Goal: Find contact information: Find contact information

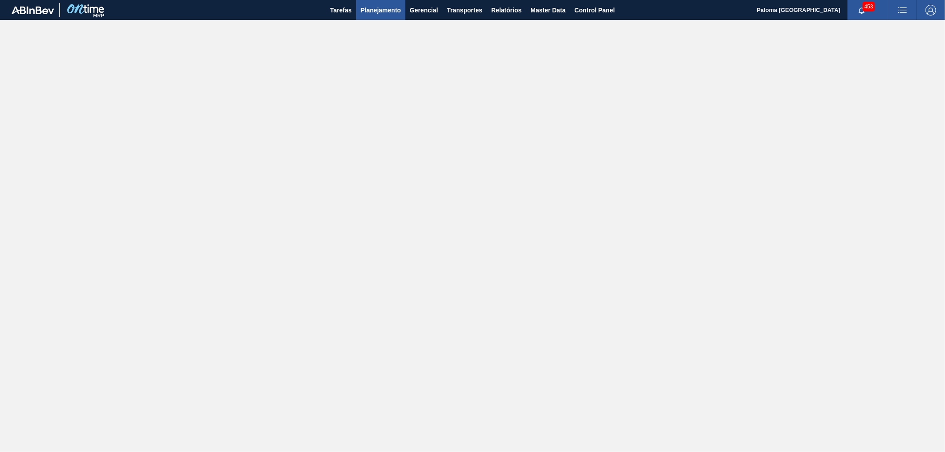
click at [387, 9] on span "Planejamento" at bounding box center [380, 10] width 40 height 11
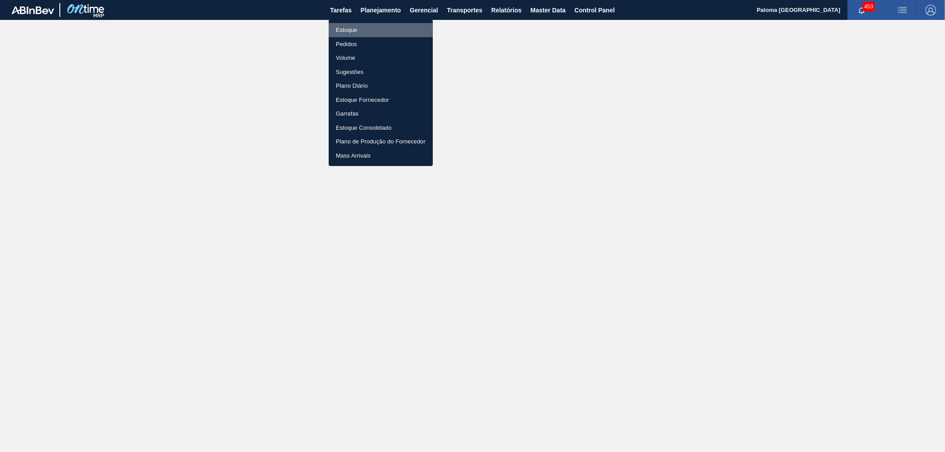
click at [352, 27] on li "Estoque" at bounding box center [381, 30] width 104 height 14
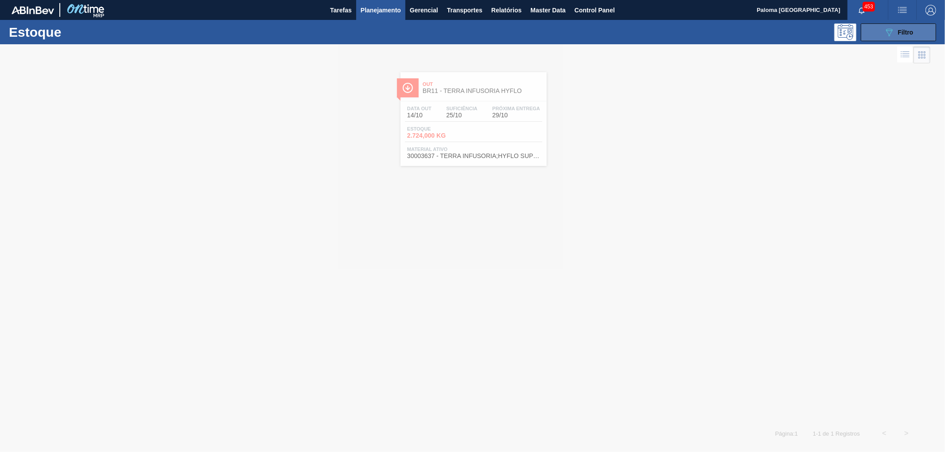
click at [880, 36] on button "089F7B8B-B2A5-4AFE-B5C0-19BA573D28AC Filtro" at bounding box center [897, 32] width 75 height 18
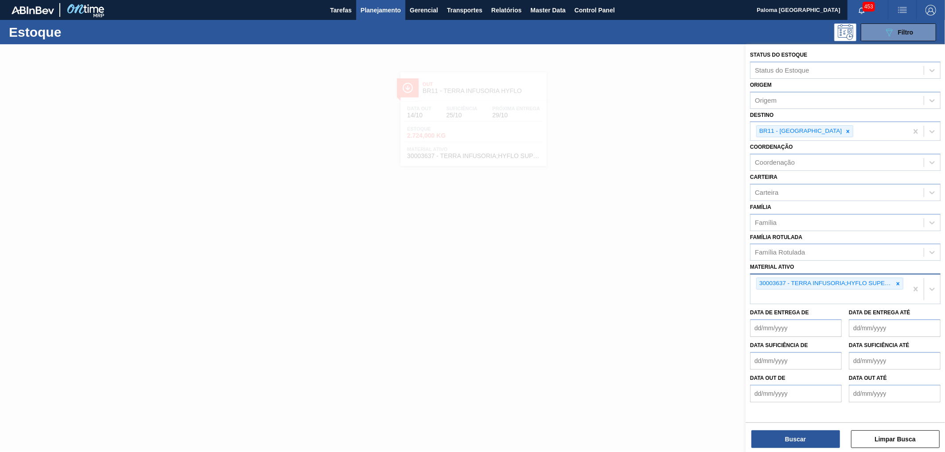
click at [899, 281] on icon at bounding box center [897, 284] width 6 height 6
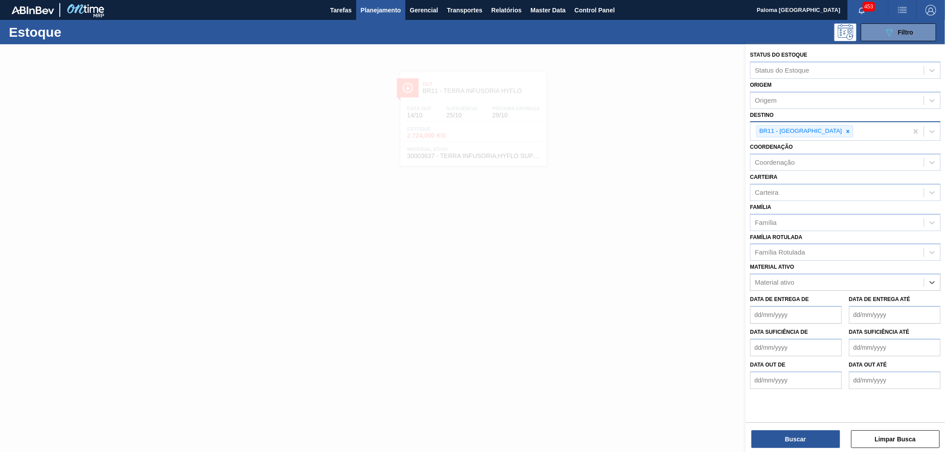
click at [844, 131] on icon at bounding box center [847, 131] width 6 height 6
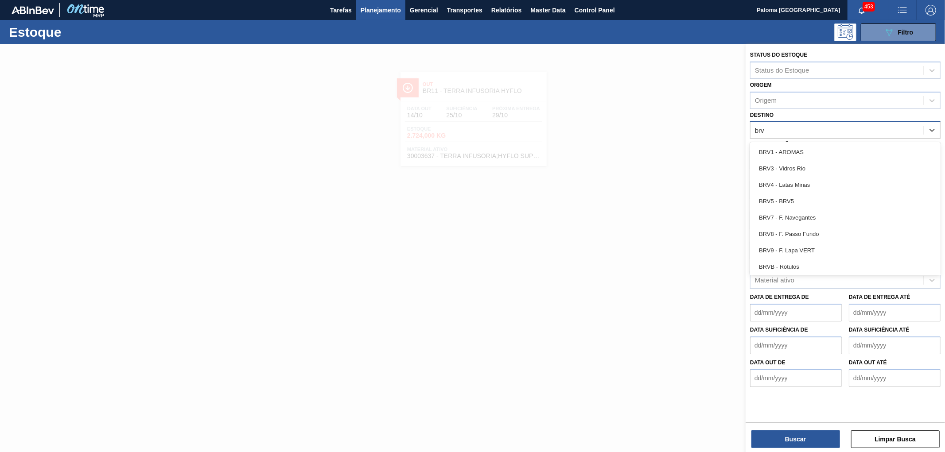
type input "brvc"
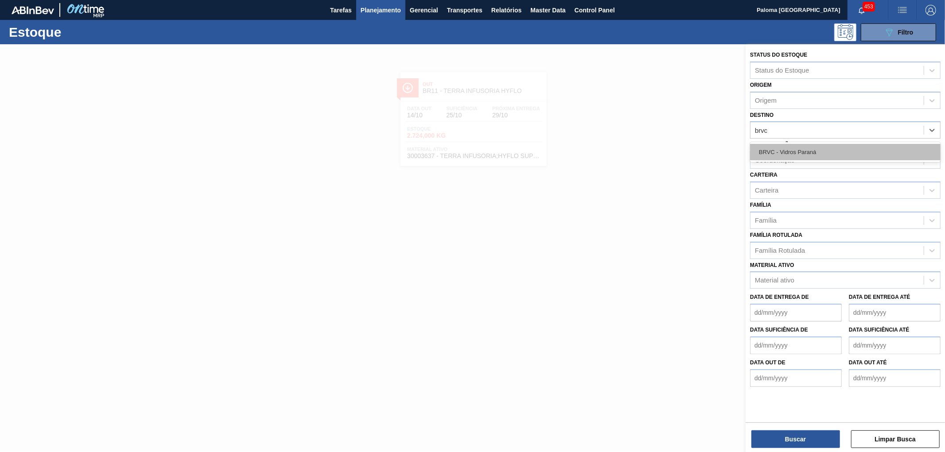
click at [778, 154] on div "BRVC - Vidros Paraná" at bounding box center [845, 152] width 190 height 16
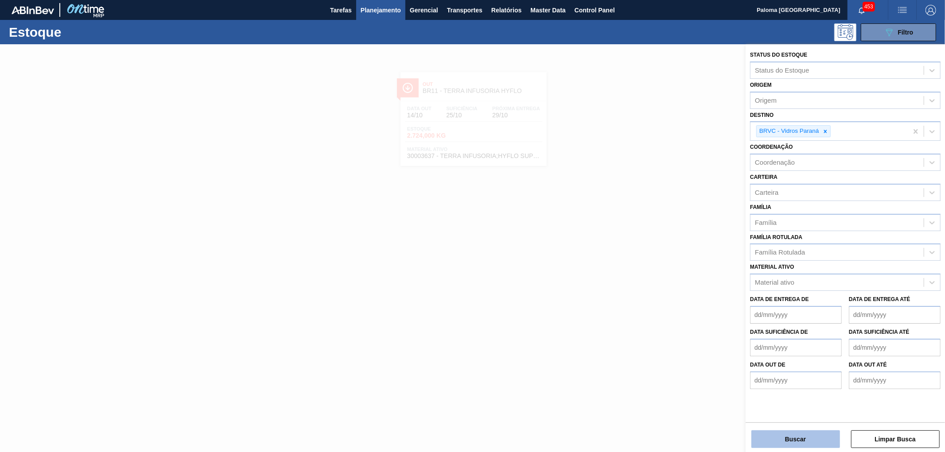
click at [778, 430] on button "Buscar" at bounding box center [795, 439] width 89 height 18
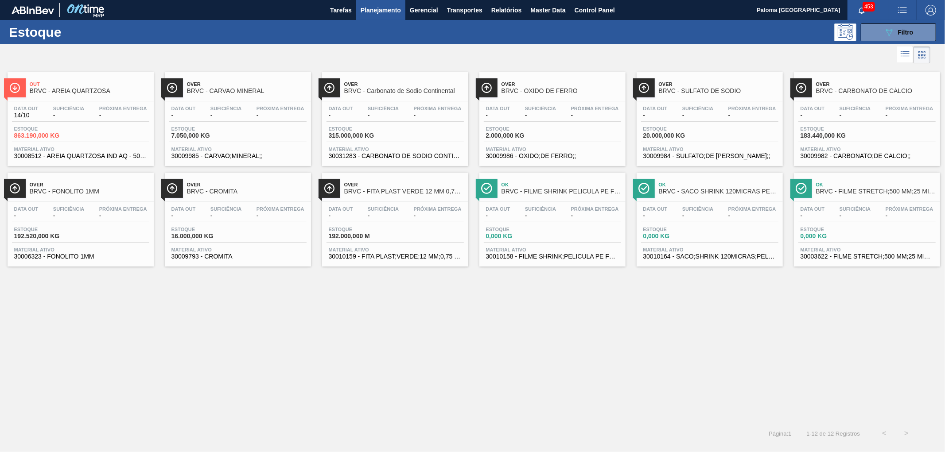
click at [356, 118] on div "Data out - Suficiência - Próxima Entrega -" at bounding box center [394, 114] width 137 height 16
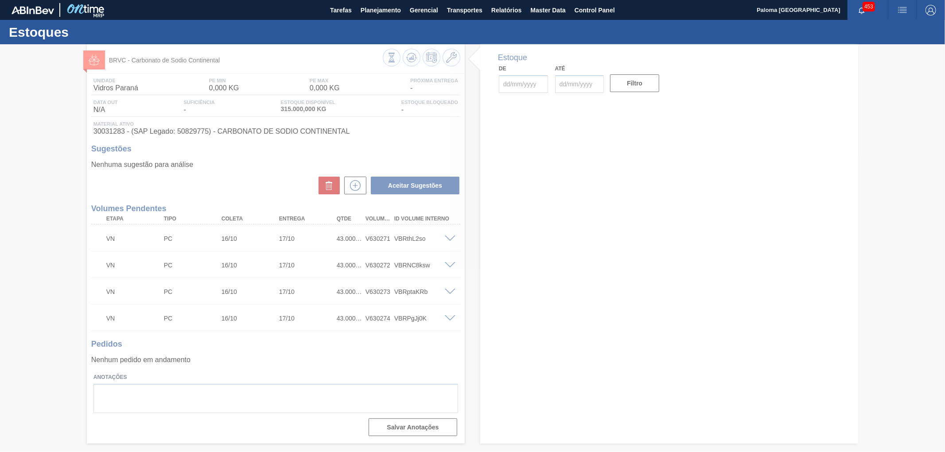
type input "[DATE]"
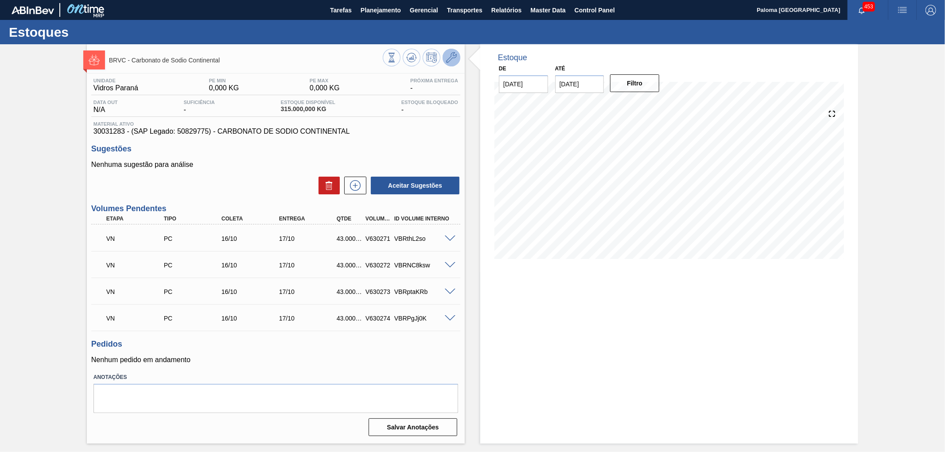
click at [452, 58] on icon at bounding box center [451, 57] width 11 height 11
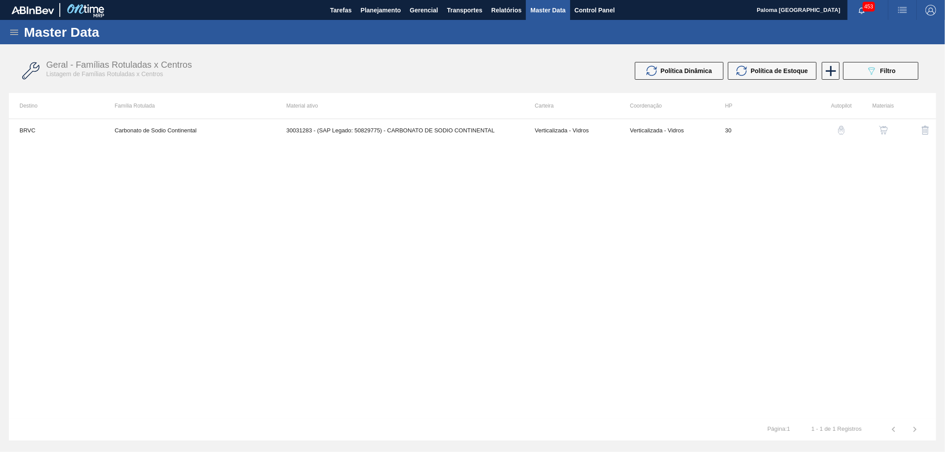
click at [885, 132] on img "button" at bounding box center [883, 130] width 9 height 9
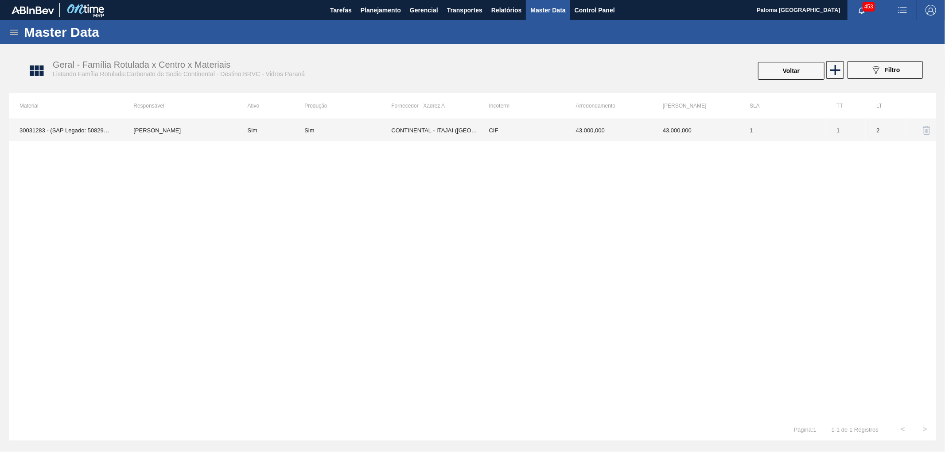
click at [509, 130] on td "CIF" at bounding box center [521, 130] width 87 height 22
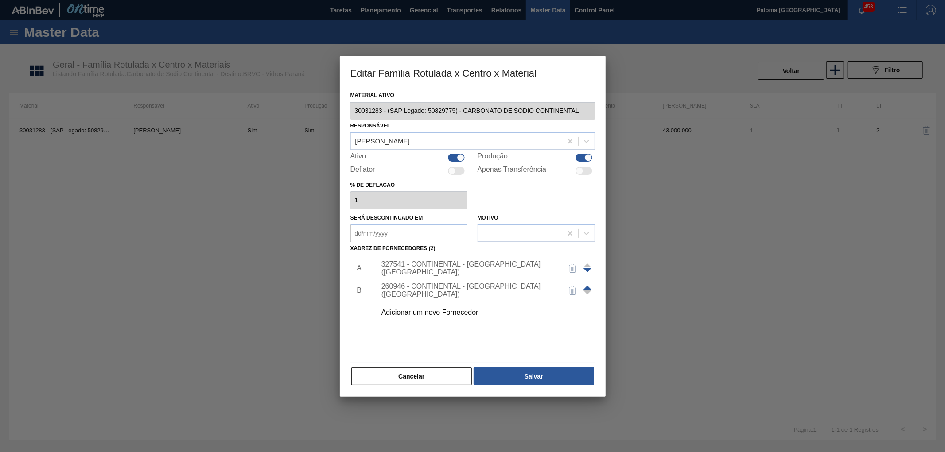
click at [458, 265] on div "327541 - CONTINENTAL - [GEOGRAPHIC_DATA] ([GEOGRAPHIC_DATA])" at bounding box center [468, 268] width 174 height 16
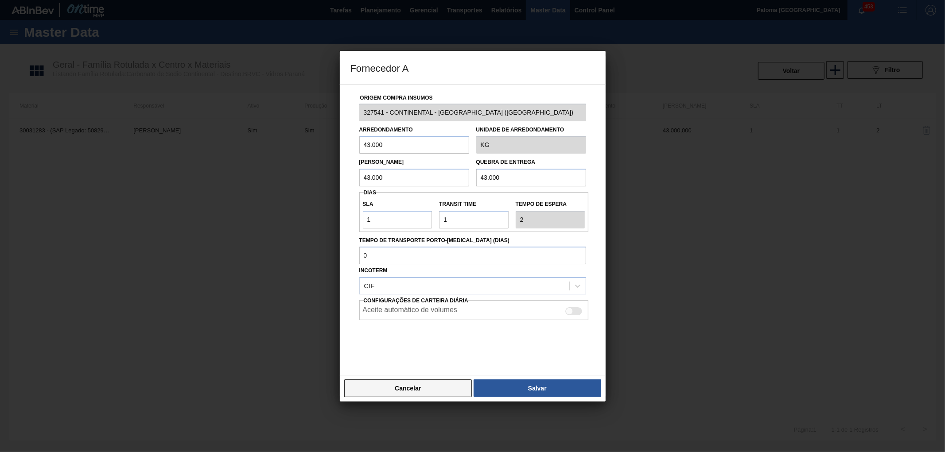
click at [383, 393] on button "Cancelar" at bounding box center [408, 388] width 128 height 18
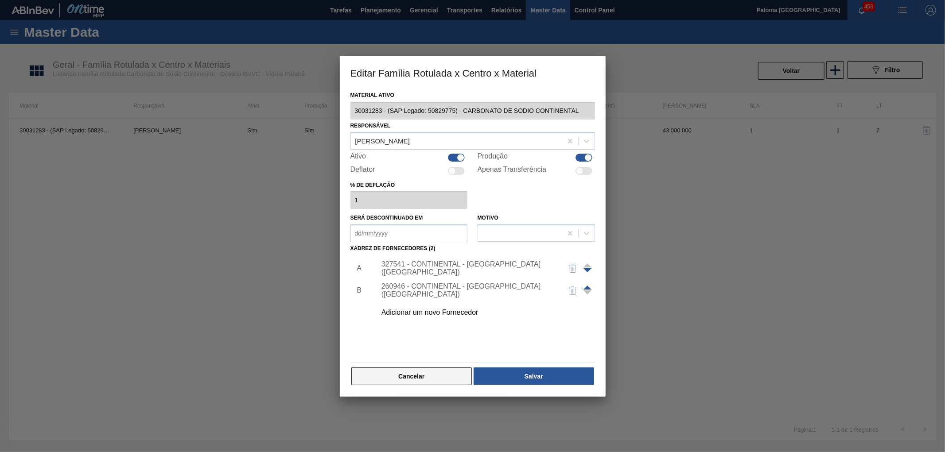
click at [402, 377] on button "Cancelar" at bounding box center [411, 377] width 121 height 18
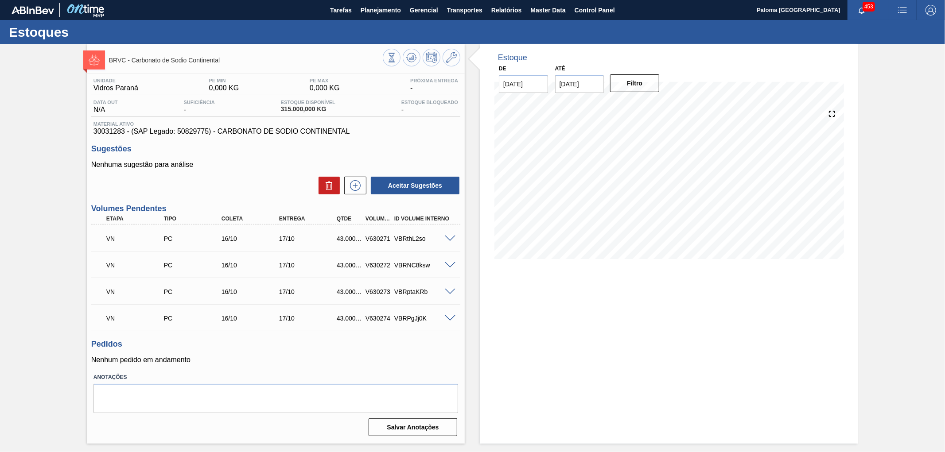
click at [448, 237] on span at bounding box center [450, 239] width 11 height 7
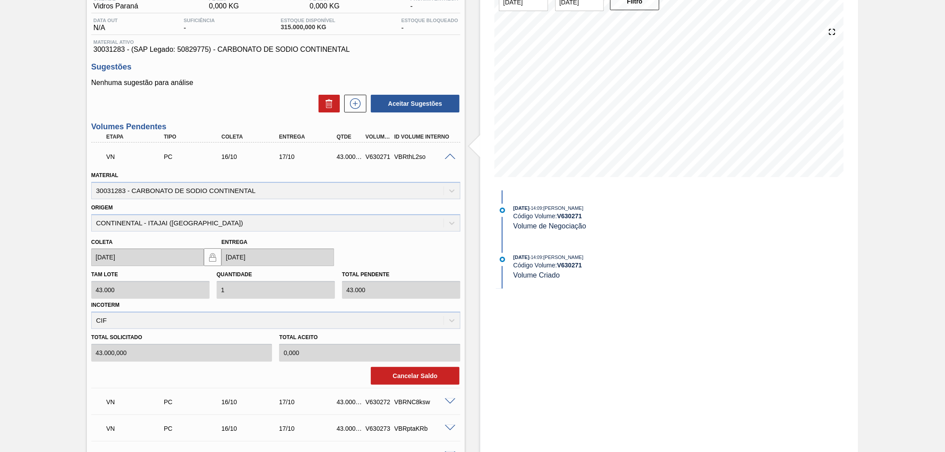
scroll to position [98, 0]
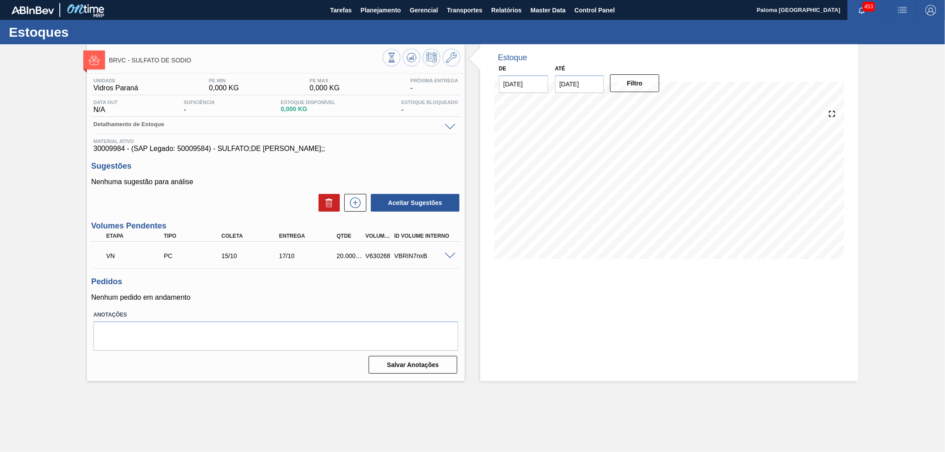
click at [449, 256] on span at bounding box center [450, 256] width 11 height 7
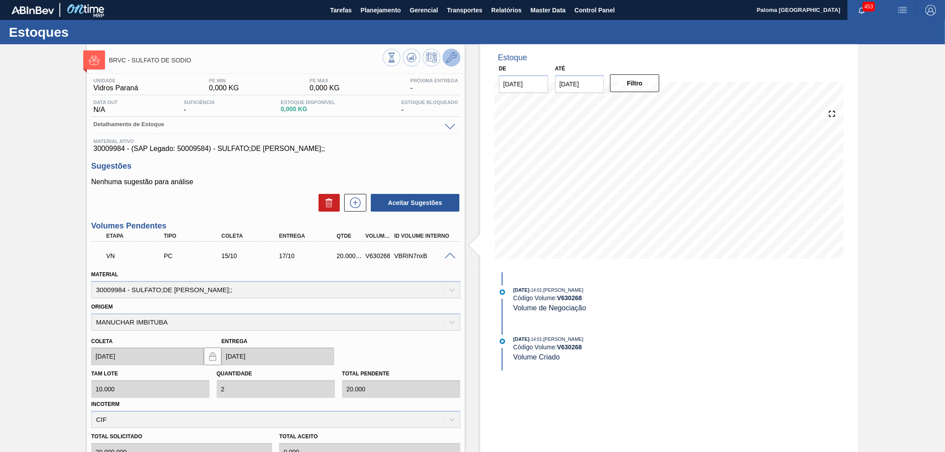
click at [449, 55] on icon at bounding box center [451, 57] width 11 height 11
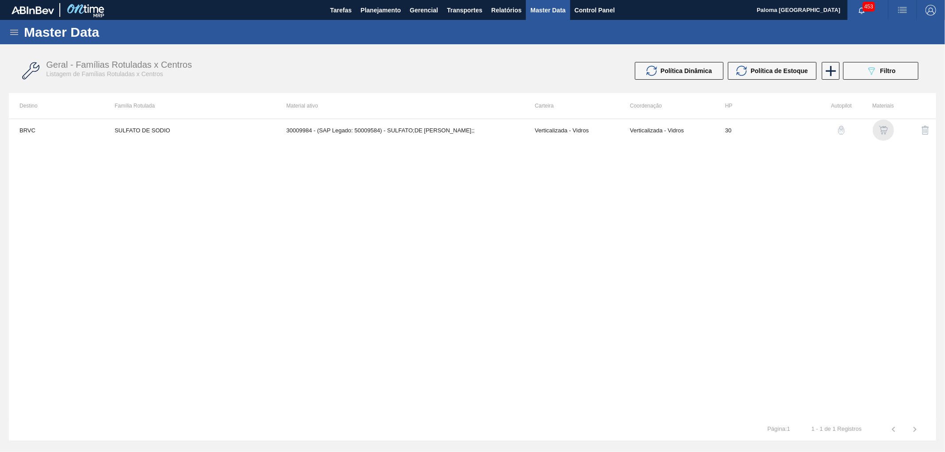
click at [882, 132] on img "button" at bounding box center [883, 130] width 9 height 9
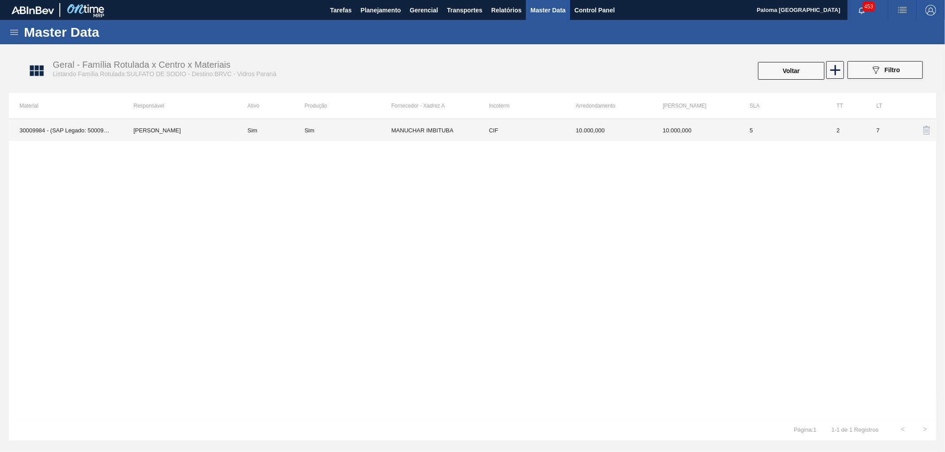
click at [512, 135] on td "CIF" at bounding box center [521, 130] width 87 height 22
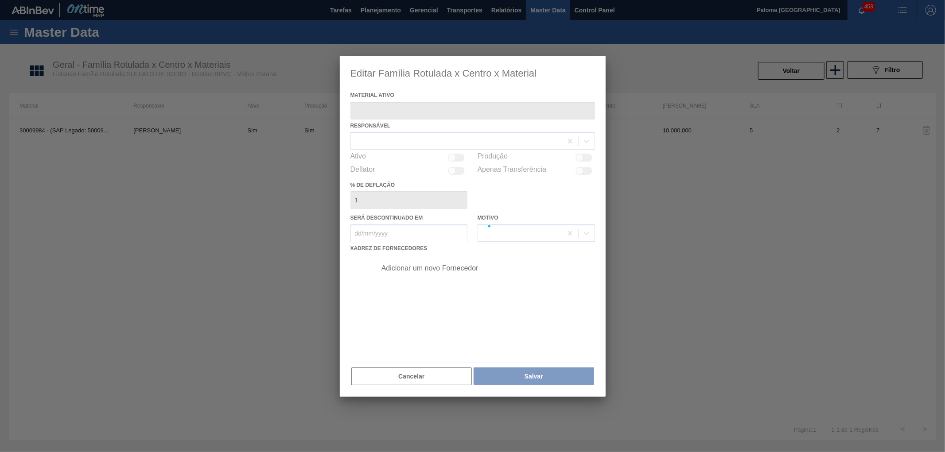
type ativo "30009984 - (SAP Legado: 50009584) - SULFATO;DE SODIO ANIDRO;;"
checkbox input "true"
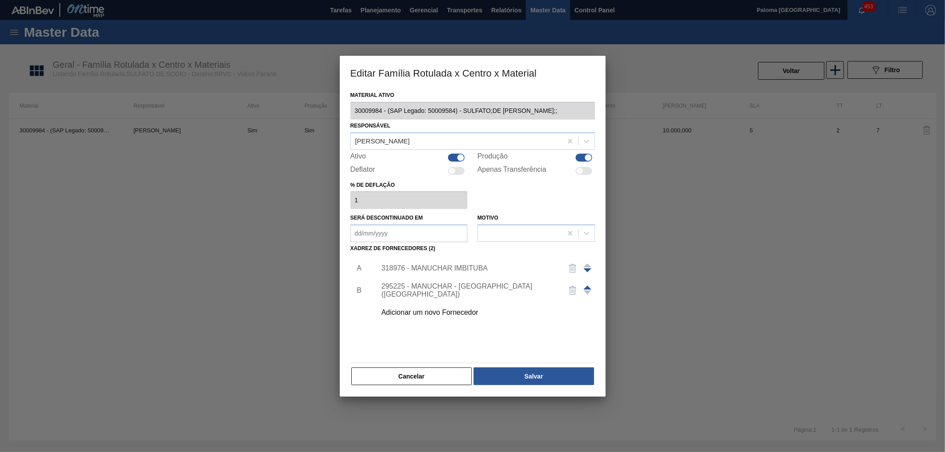
click at [452, 266] on div "318976 - MANUCHAR IMBITUBA" at bounding box center [468, 268] width 174 height 8
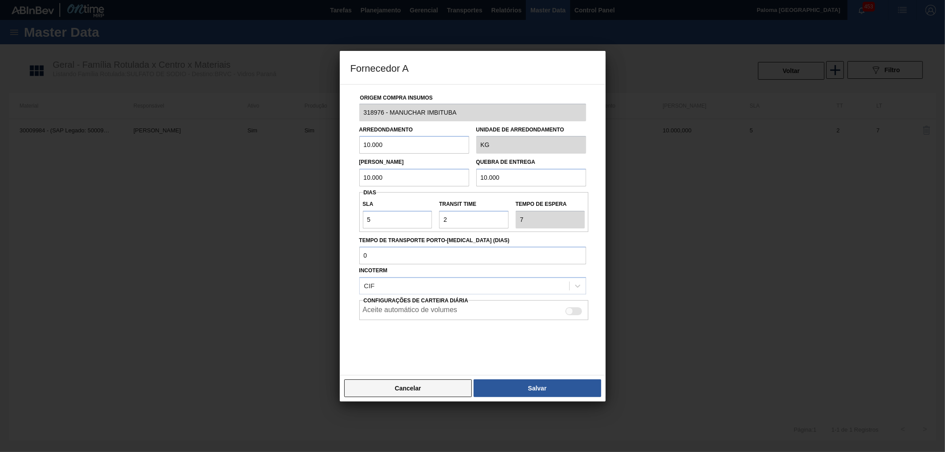
click at [434, 390] on button "Cancelar" at bounding box center [408, 388] width 128 height 18
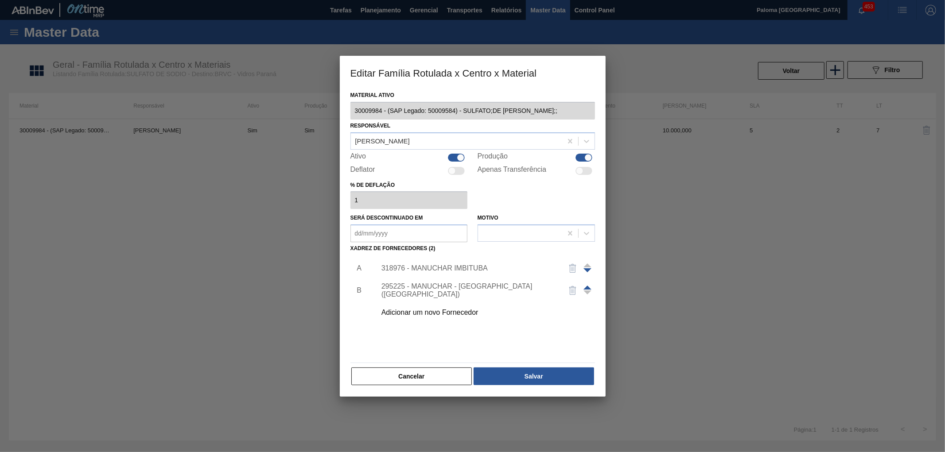
click at [434, 386] on div "Material ativo 30009984 - (SAP Legado: 50009584) - SULFATO;DE SODIO ANIDRO;; Re…" at bounding box center [473, 243] width 266 height 308
click at [438, 375] on button "Cancelar" at bounding box center [411, 377] width 121 height 18
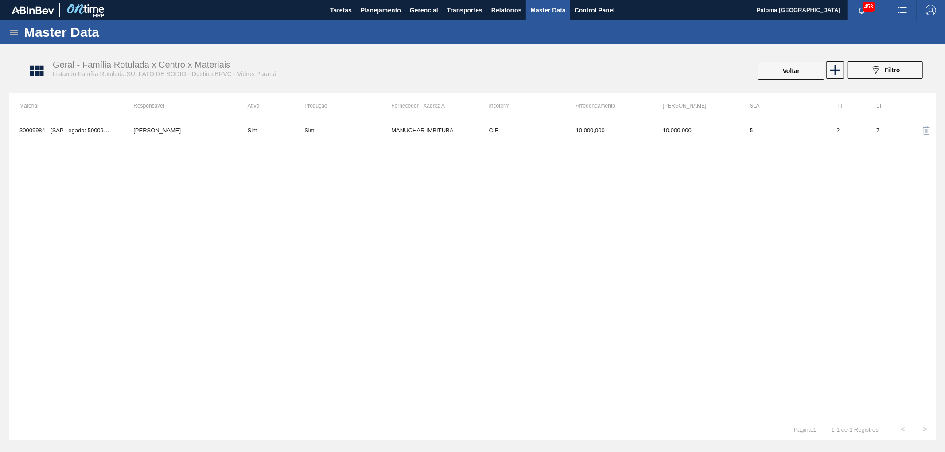
click at [780, 83] on div "Geral - Família Rotulada x Centro x Materiais Listando Família Rotulada:SULFATO…" at bounding box center [476, 70] width 927 height 33
click at [781, 77] on button "Voltar" at bounding box center [791, 71] width 66 height 18
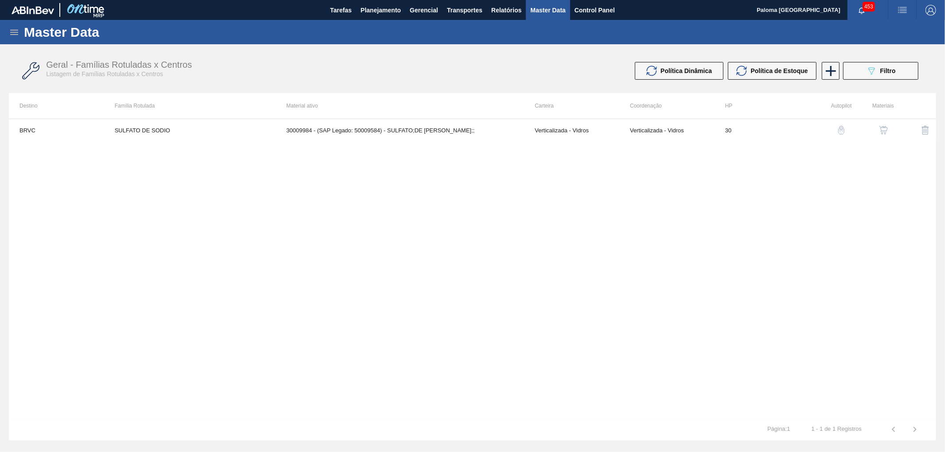
click at [10, 34] on icon at bounding box center [14, 32] width 8 height 5
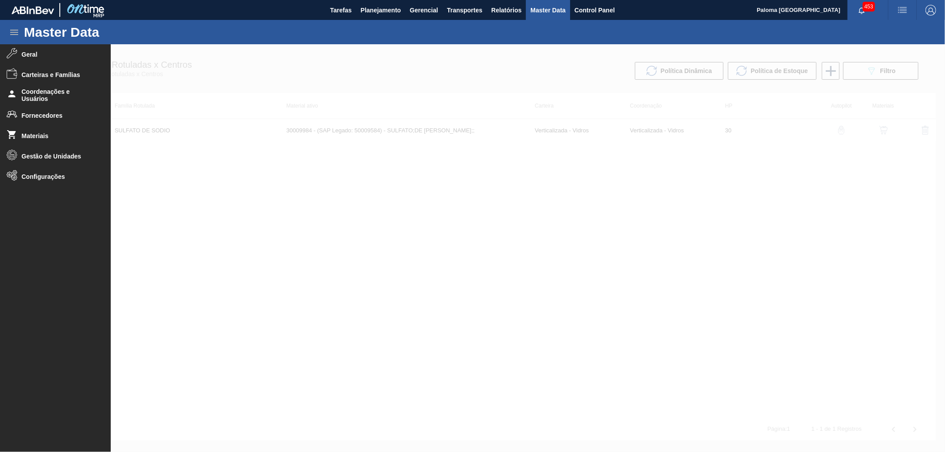
click at [503, 257] on div at bounding box center [472, 248] width 945 height 408
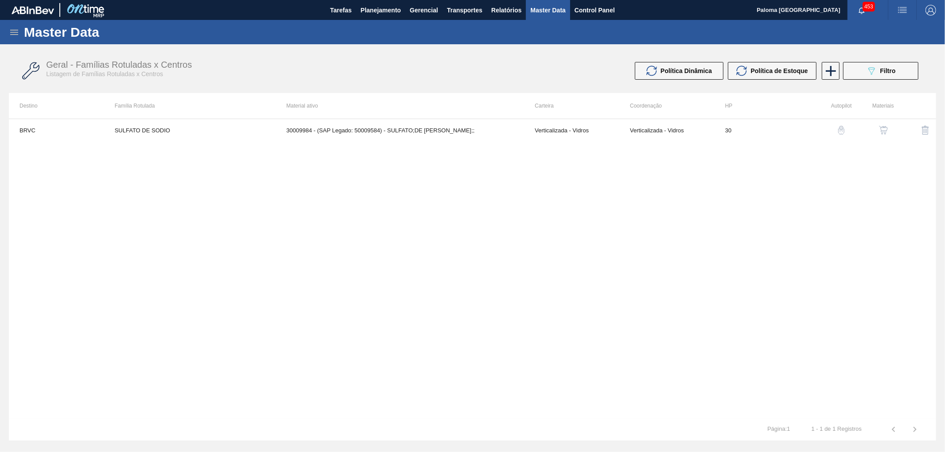
click at [883, 131] on img "button" at bounding box center [883, 130] width 9 height 9
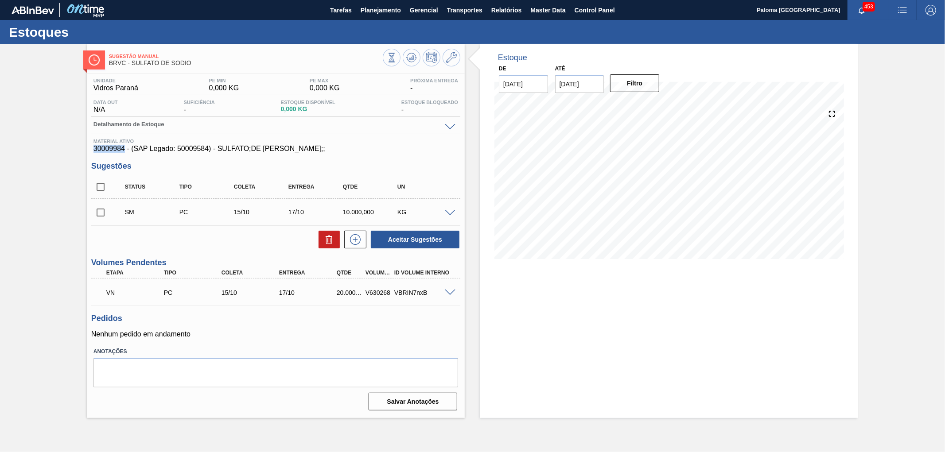
drag, startPoint x: 123, startPoint y: 149, endPoint x: 94, endPoint y: 151, distance: 28.9
click at [94, 151] on span "30009984 - (SAP Legado: 50009584) - SULFATO;DE SODIO ANIDRO;;" at bounding box center [275, 149] width 364 height 8
copy span "30009984"
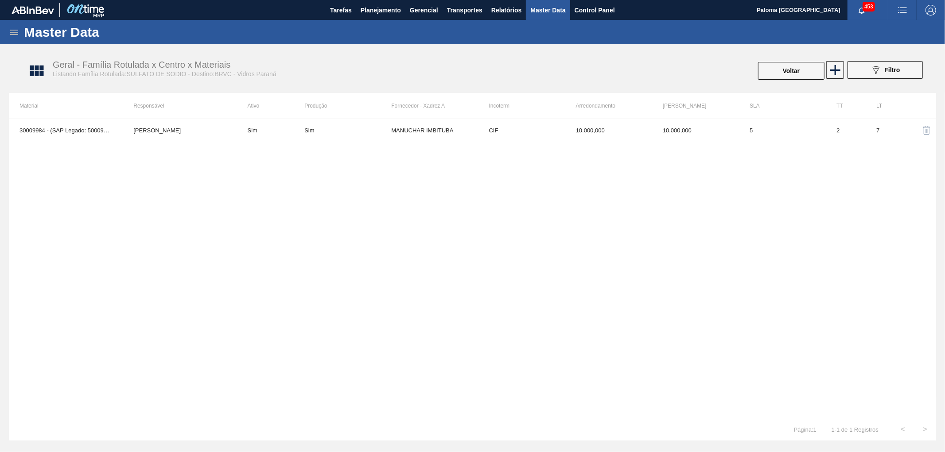
click at [15, 34] on icon at bounding box center [14, 32] width 8 height 5
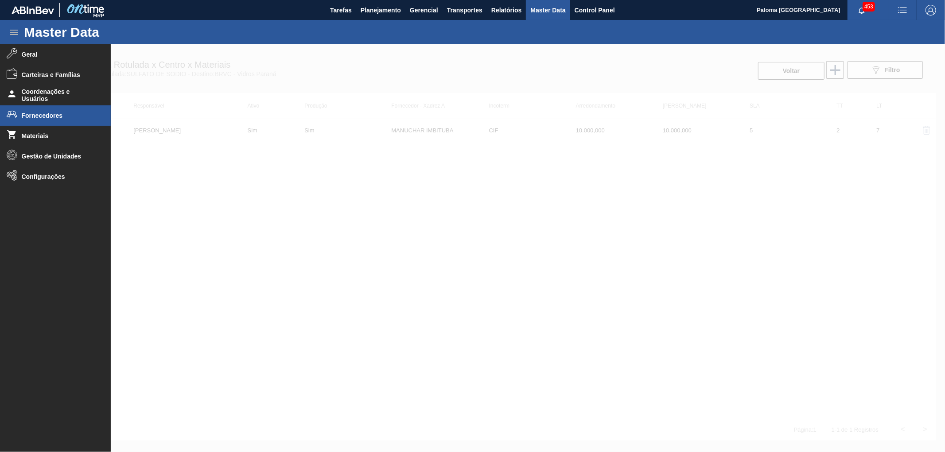
click at [51, 112] on span "Fornecedores" at bounding box center [58, 115] width 73 height 7
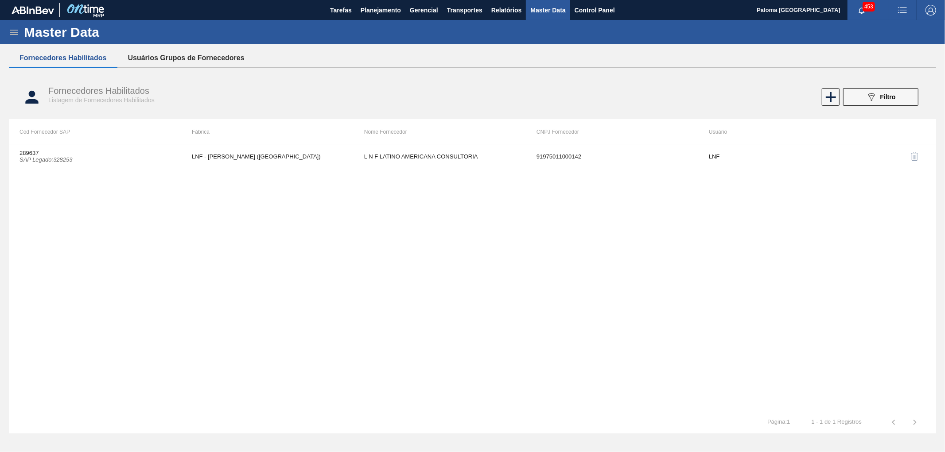
click at [175, 54] on button "Usuários Grupos de Fornecedores" at bounding box center [186, 58] width 138 height 19
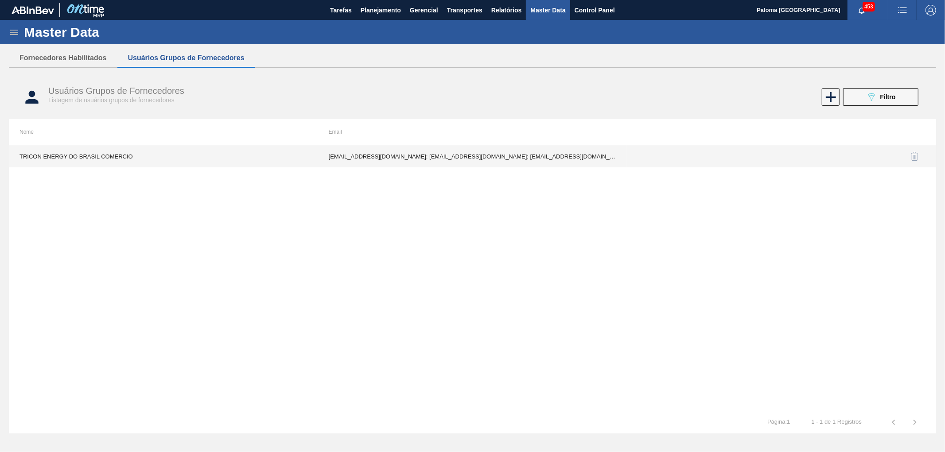
click at [517, 162] on td "camachoa@triconenergy.com; damasoe@triconenergy.com; palomaromaa@gmail.com" at bounding box center [472, 156] width 309 height 22
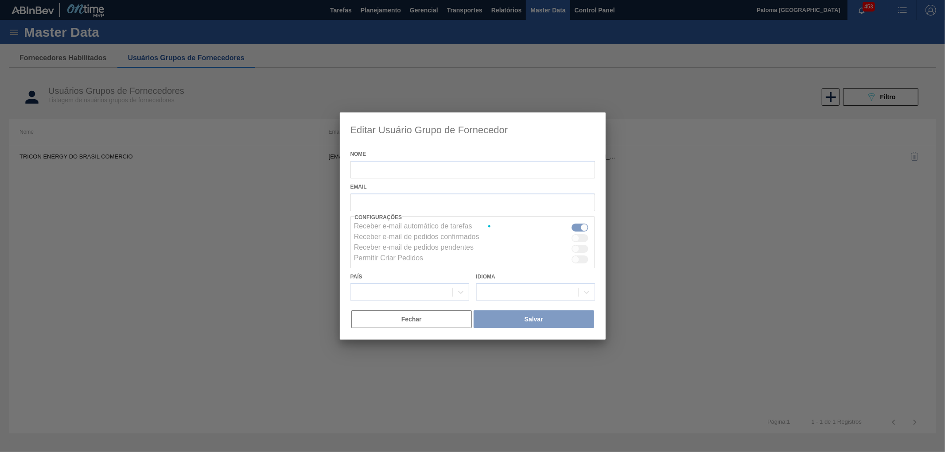
type input "TRICON ENERGY DO BRASIL COMERCIO"
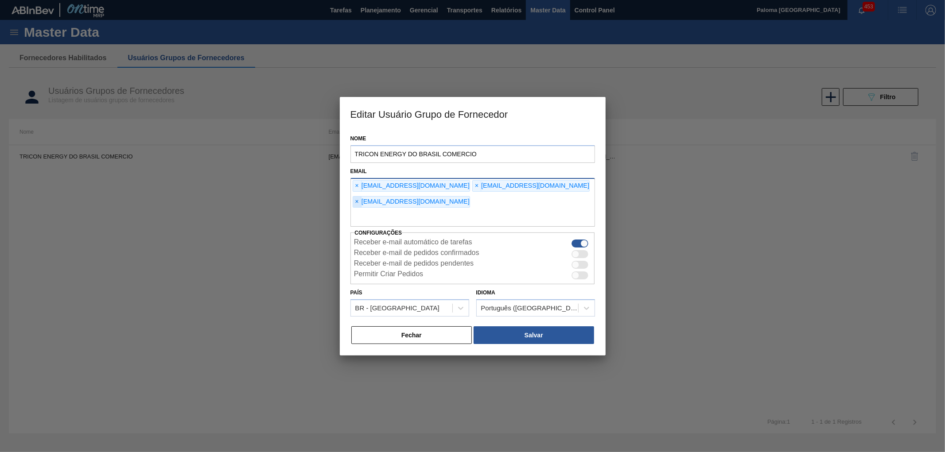
click at [356, 203] on span "×" at bounding box center [357, 202] width 8 height 11
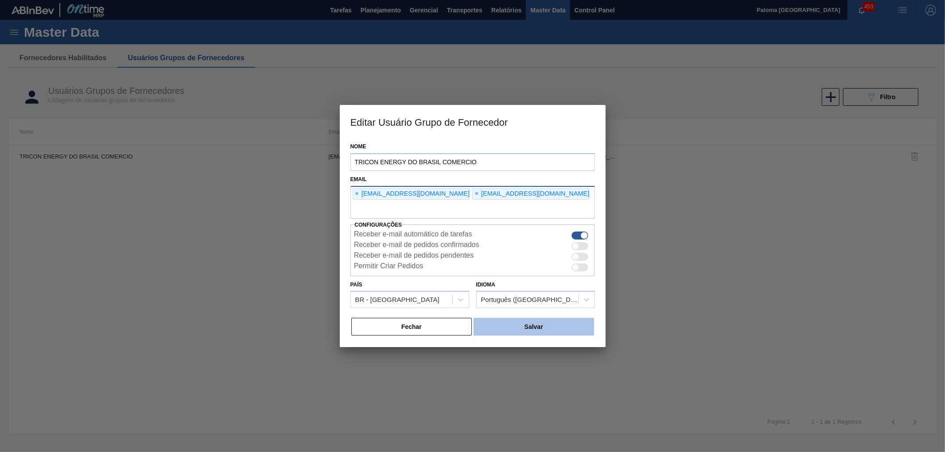
click at [525, 328] on button "Salvar" at bounding box center [533, 327] width 120 height 18
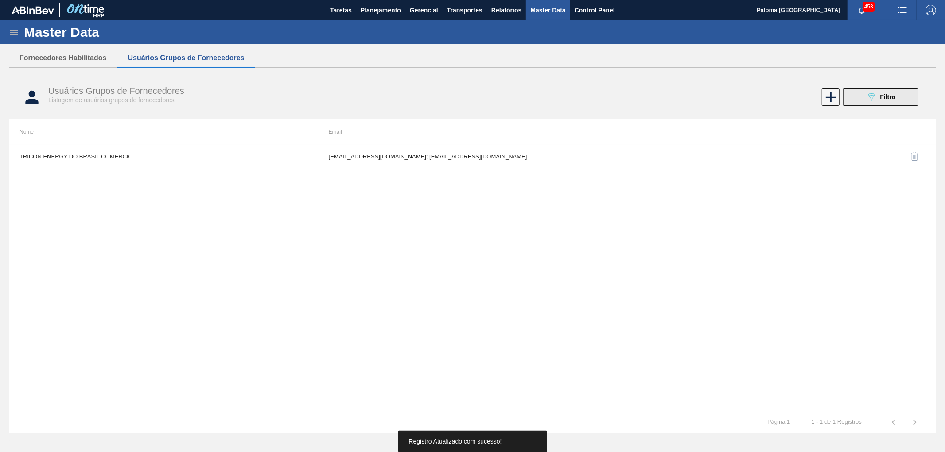
click at [883, 96] on span "Filtro" at bounding box center [887, 96] width 15 height 7
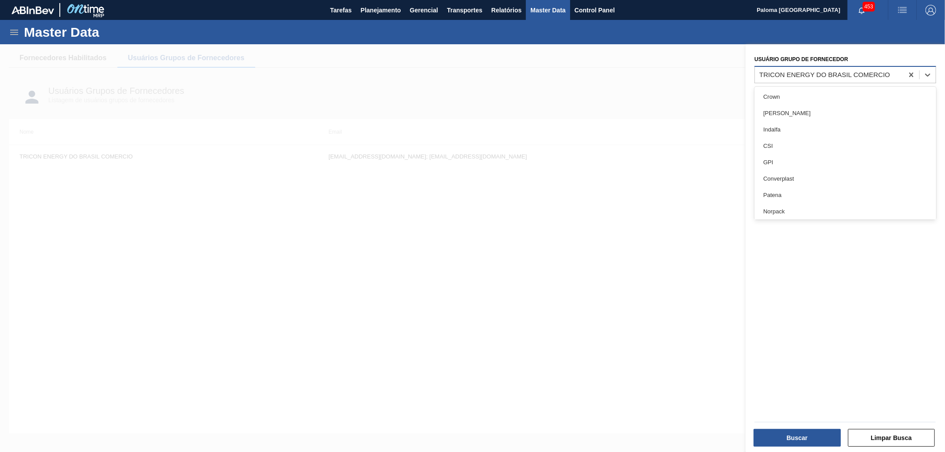
click at [810, 80] on div "TRICON ENERGY DO BRASIL COMERCIO" at bounding box center [829, 74] width 148 height 13
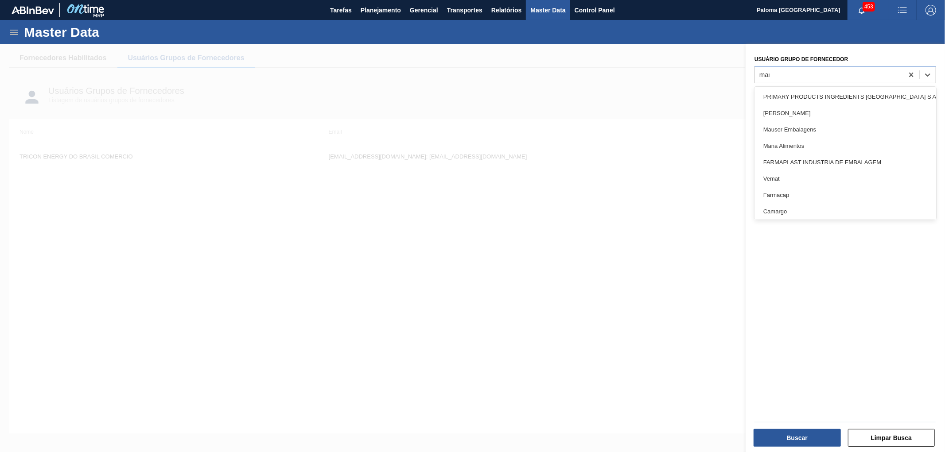
type Fornecedor "manu"
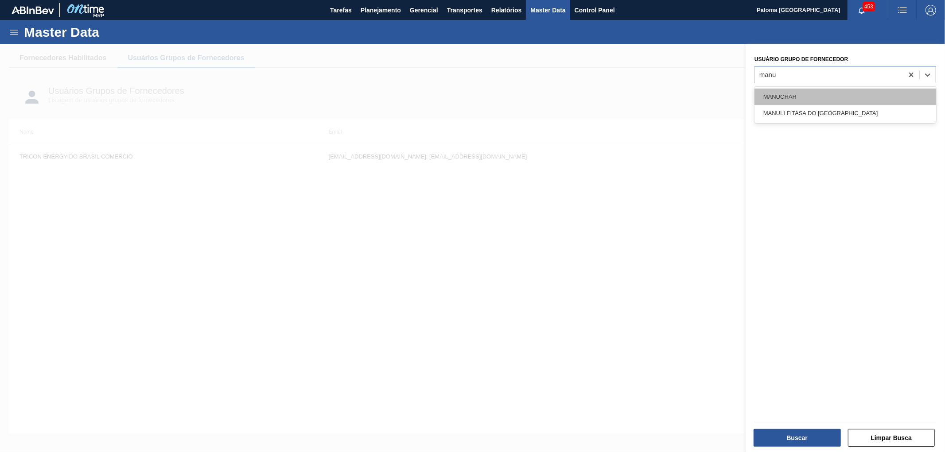
click at [808, 97] on div "MANUCHAR" at bounding box center [845, 97] width 182 height 16
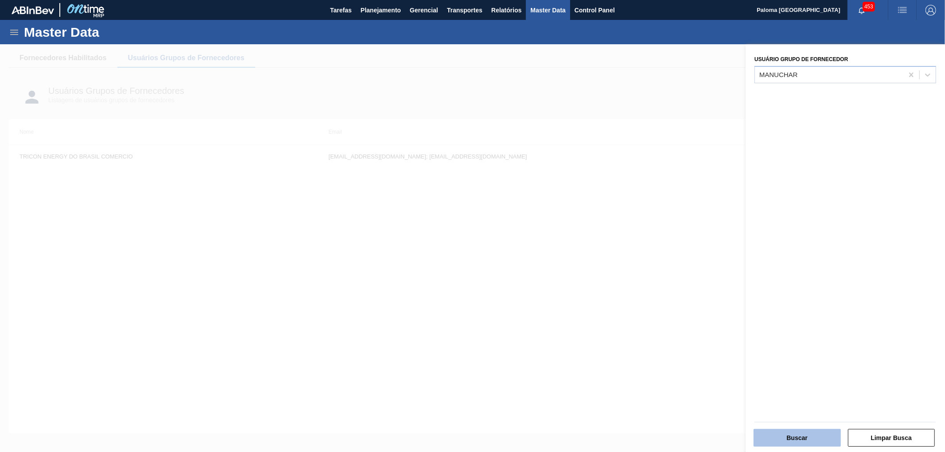
click at [769, 442] on button "Buscar" at bounding box center [796, 438] width 87 height 18
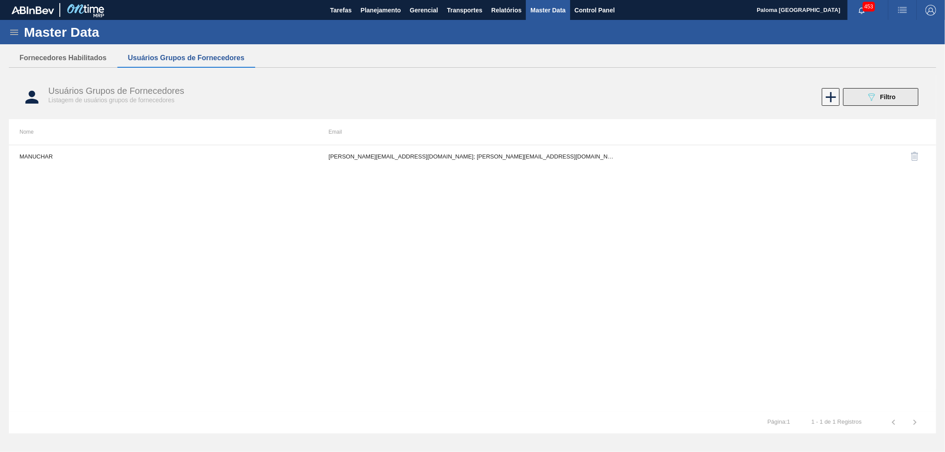
click at [873, 99] on icon "089F7B8B-B2A5-4AFE-B5C0-19BA573D28AC" at bounding box center [871, 97] width 11 height 11
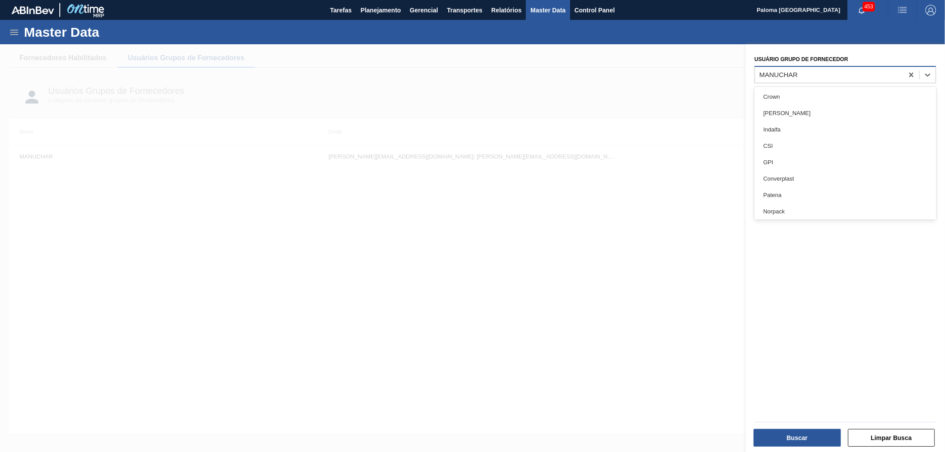
click at [800, 70] on div "MANUCHAR" at bounding box center [829, 74] width 148 height 13
type Fornecedor "manu"
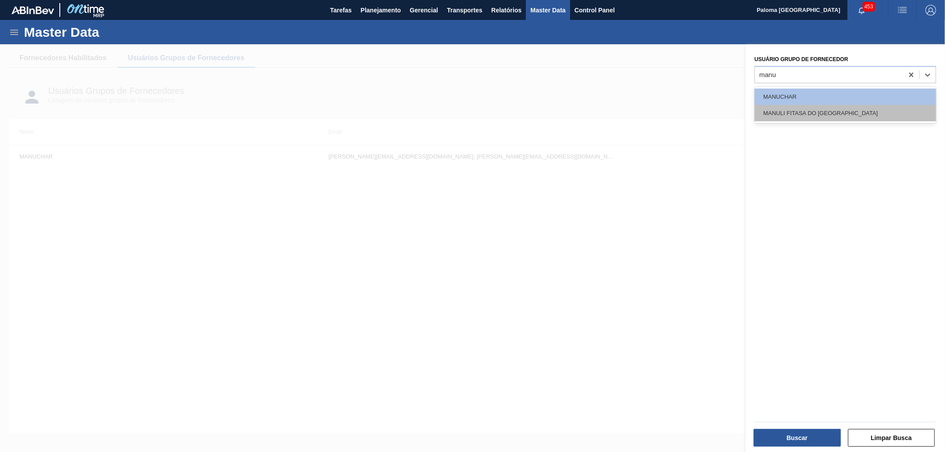
click at [790, 116] on div "MANULI FITASA DO BRASIL" at bounding box center [845, 113] width 182 height 16
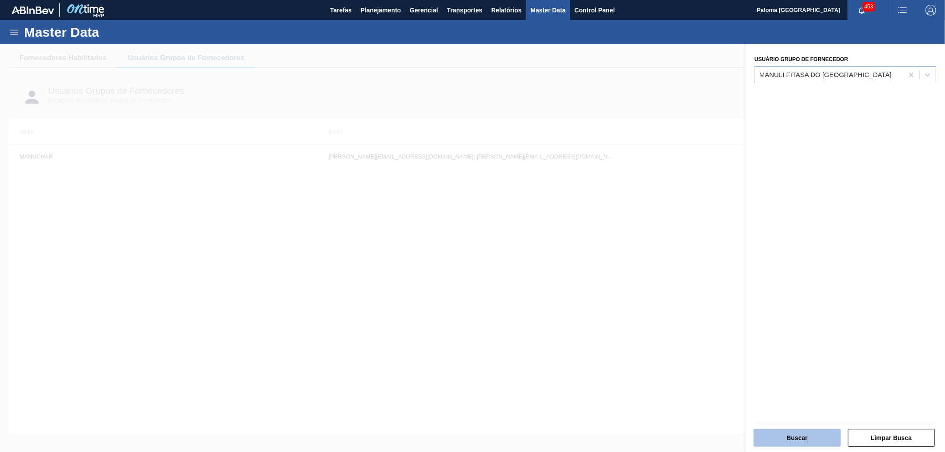
click at [771, 435] on button "Buscar" at bounding box center [796, 438] width 87 height 18
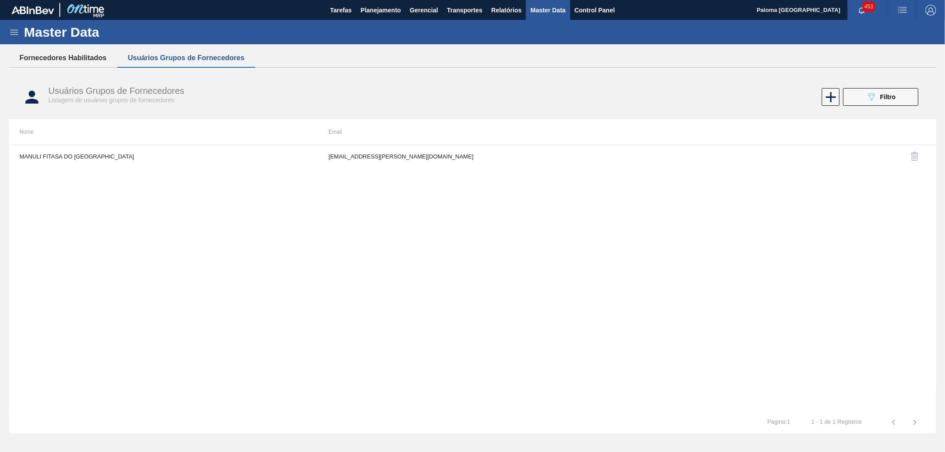
click at [87, 58] on button "Fornecedores Habilitados" at bounding box center [63, 58] width 108 height 19
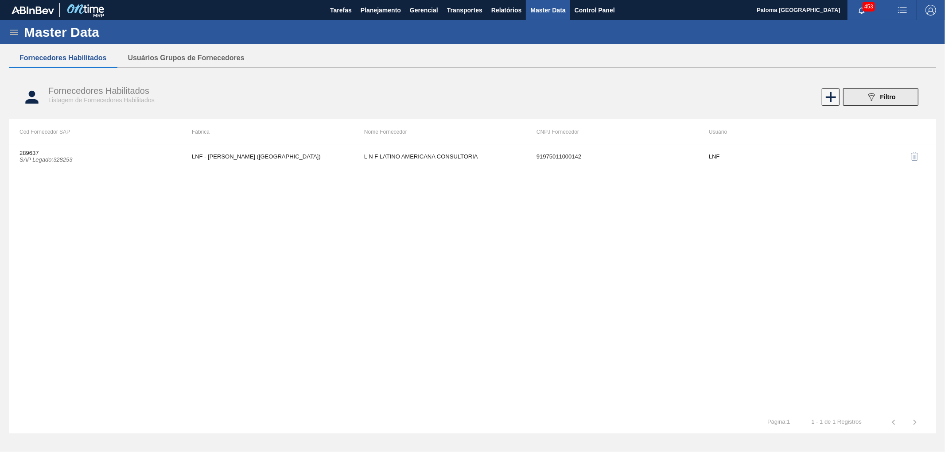
click at [875, 99] on icon "089F7B8B-B2A5-4AFE-B5C0-19BA573D28AC" at bounding box center [871, 97] width 11 height 11
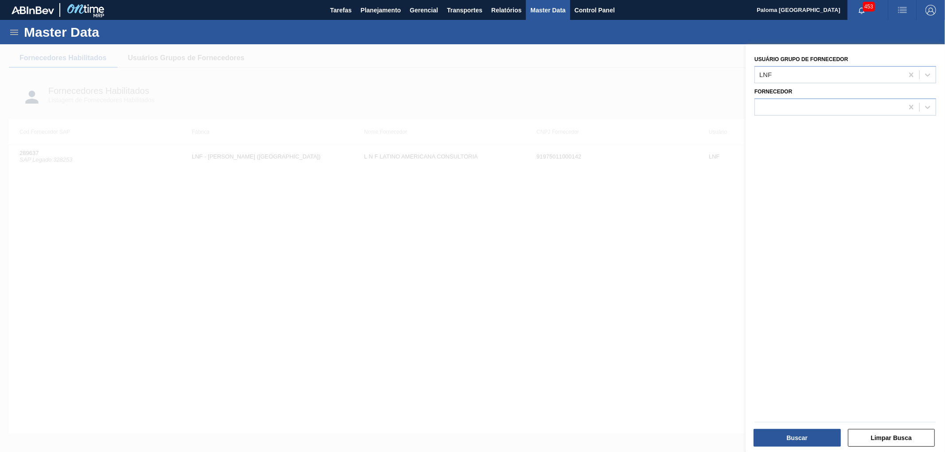
click at [778, 83] on div "Fornecedor" at bounding box center [845, 99] width 189 height 32
click at [782, 71] on div "LNF" at bounding box center [829, 74] width 148 height 13
type Fornecedor "manu"
click at [781, 99] on div "MANUCHAR" at bounding box center [845, 97] width 182 height 16
click at [768, 442] on button "Buscar" at bounding box center [796, 438] width 87 height 18
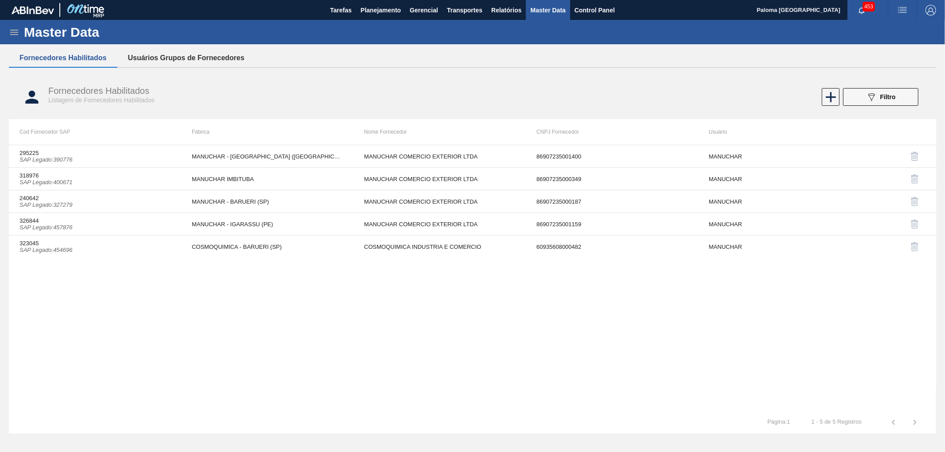
click at [183, 52] on button "Usuários Grupos de Fornecedores" at bounding box center [186, 58] width 138 height 19
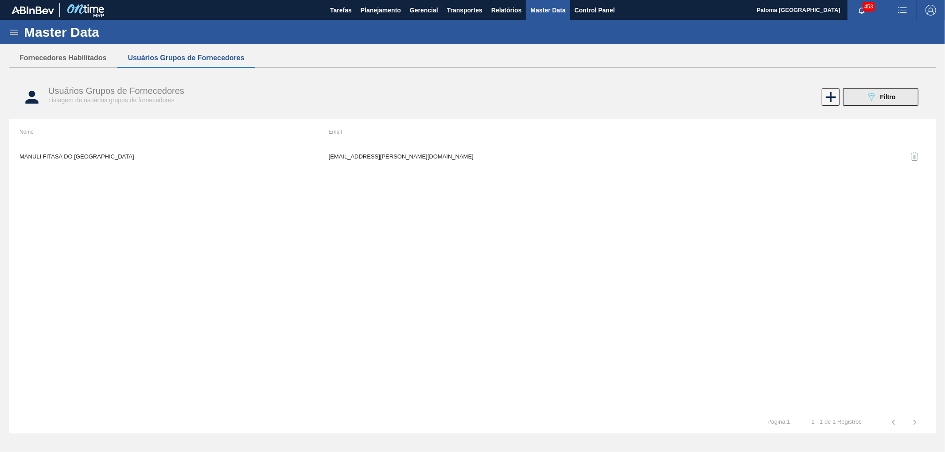
click at [864, 94] on button "089F7B8B-B2A5-4AFE-B5C0-19BA573D28AC Filtro" at bounding box center [880, 97] width 75 height 18
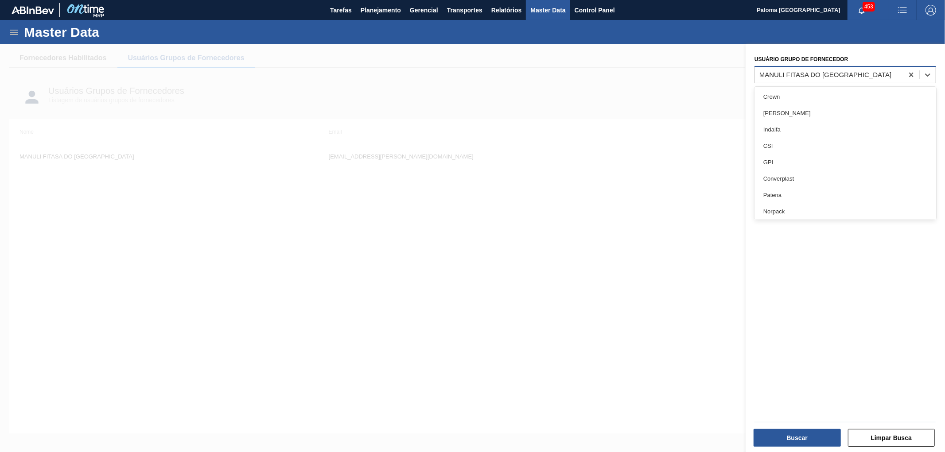
click at [775, 78] on div "MANULI FITASA DO BRASIL" at bounding box center [829, 74] width 148 height 13
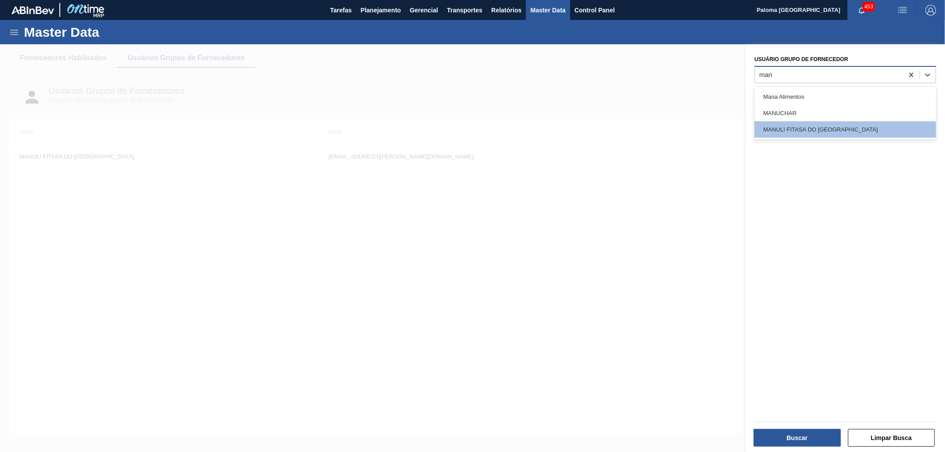
type Fornecedor "manu"
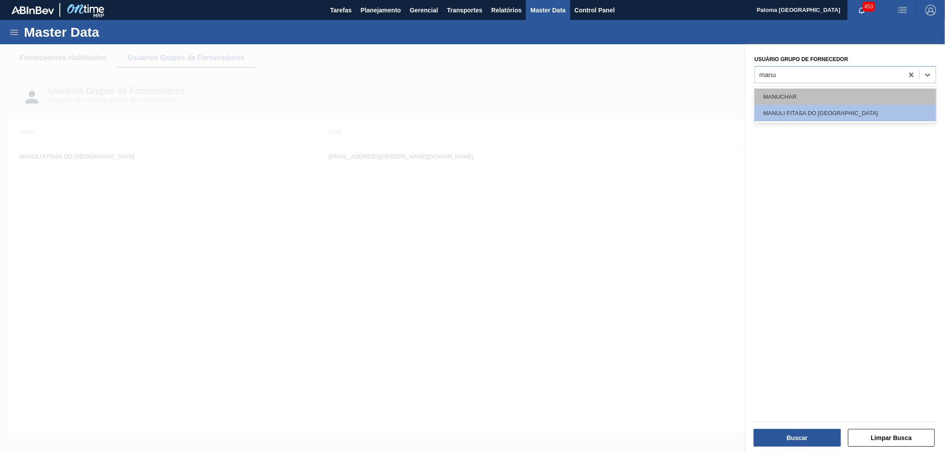
click at [790, 100] on div "MANUCHAR" at bounding box center [845, 97] width 182 height 16
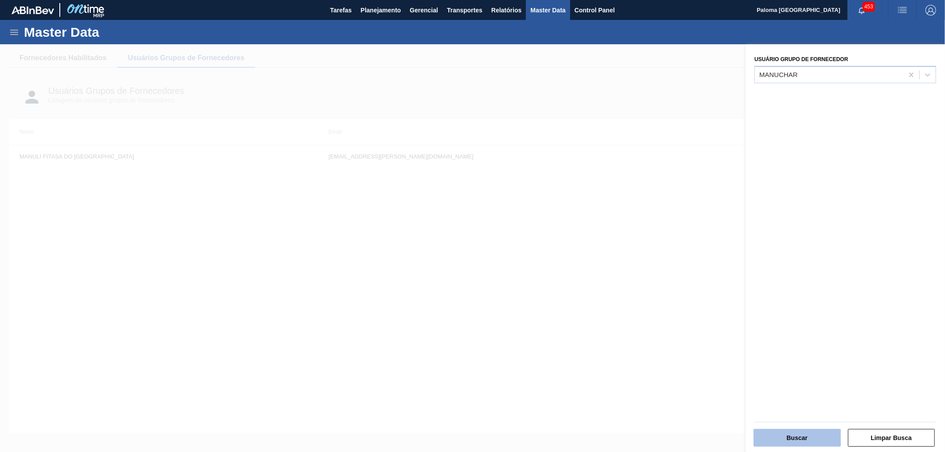
click at [768, 441] on button "Buscar" at bounding box center [796, 438] width 87 height 18
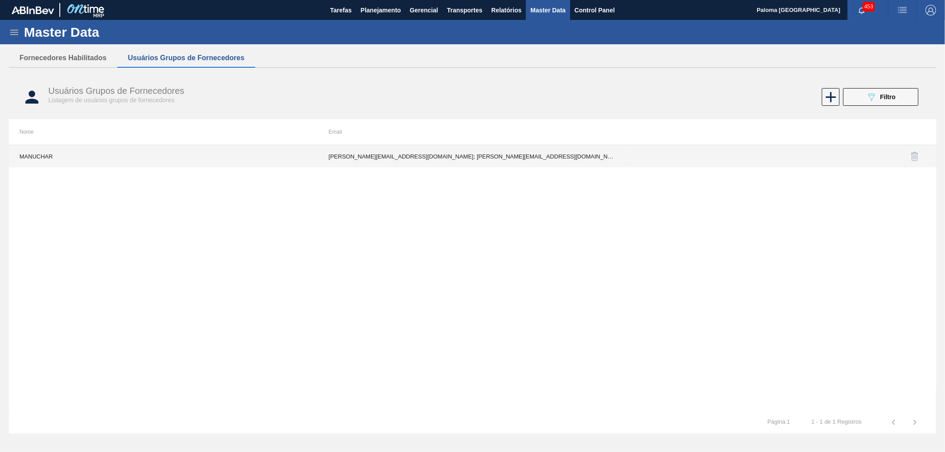
click at [511, 156] on td "danielle.lima@manuchar.com.br; Felippe.reis@manuchar.com.br; filialrio@manuchar…" at bounding box center [472, 156] width 309 height 22
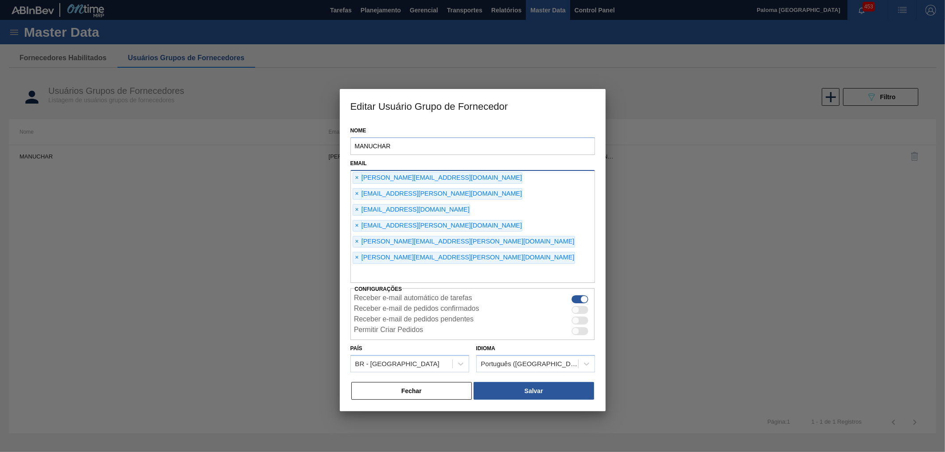
click at [385, 266] on input "text" at bounding box center [472, 274] width 244 height 17
type input "palomaromaa@gmail.com"
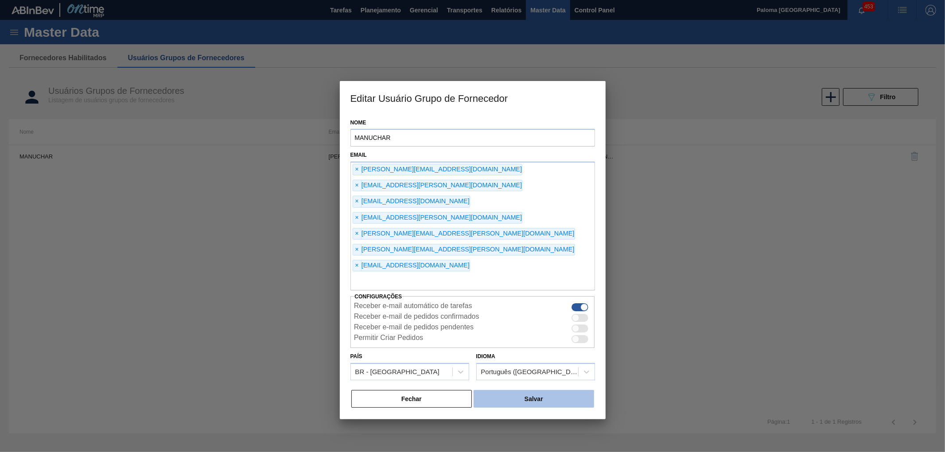
click at [495, 390] on button "Salvar" at bounding box center [533, 399] width 120 height 18
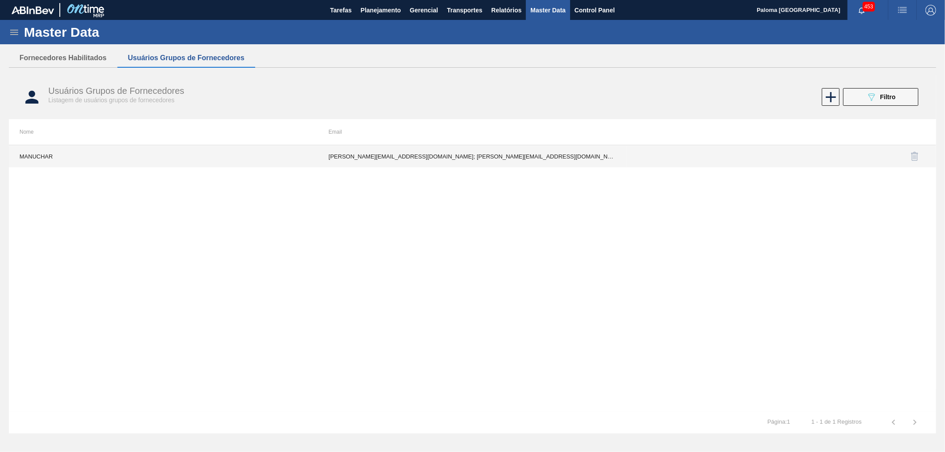
click at [579, 155] on td "danielle.lima@manuchar.com.br; Felippe.reis@manuchar.com.br; filialrio@manuchar…" at bounding box center [472, 156] width 309 height 22
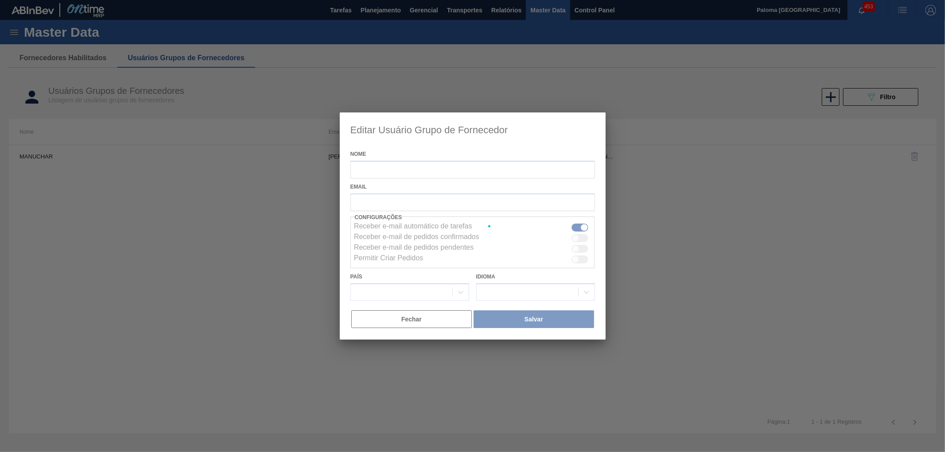
type input "MANUCHAR"
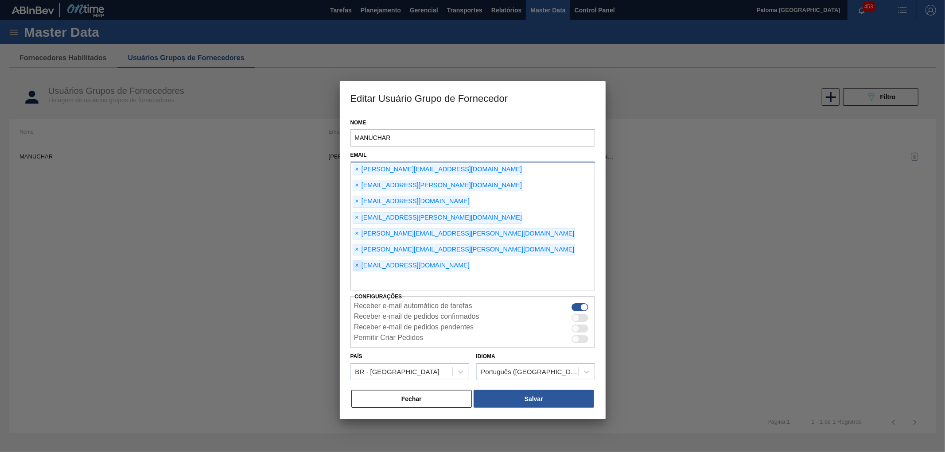
click at [358, 260] on span "×" at bounding box center [357, 265] width 8 height 11
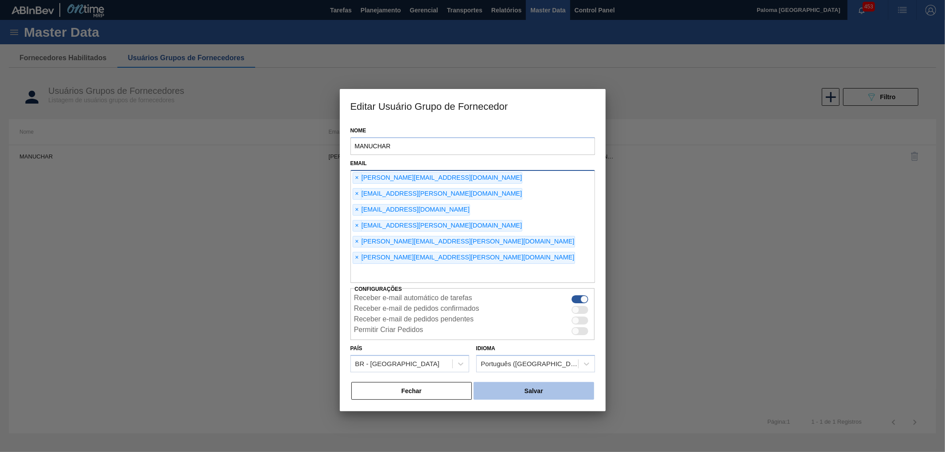
click at [552, 382] on button "Salvar" at bounding box center [533, 391] width 120 height 18
